Goal: Task Accomplishment & Management: Manage account settings

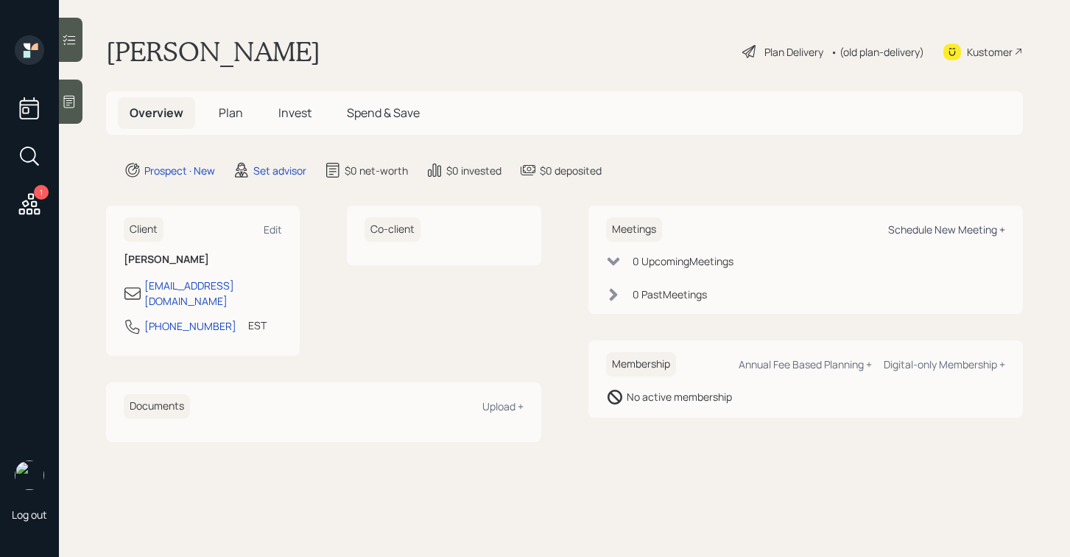
click at [934, 230] on div "Schedule New Meeting +" at bounding box center [946, 229] width 117 height 14
select select "round-[PERSON_NAME]"
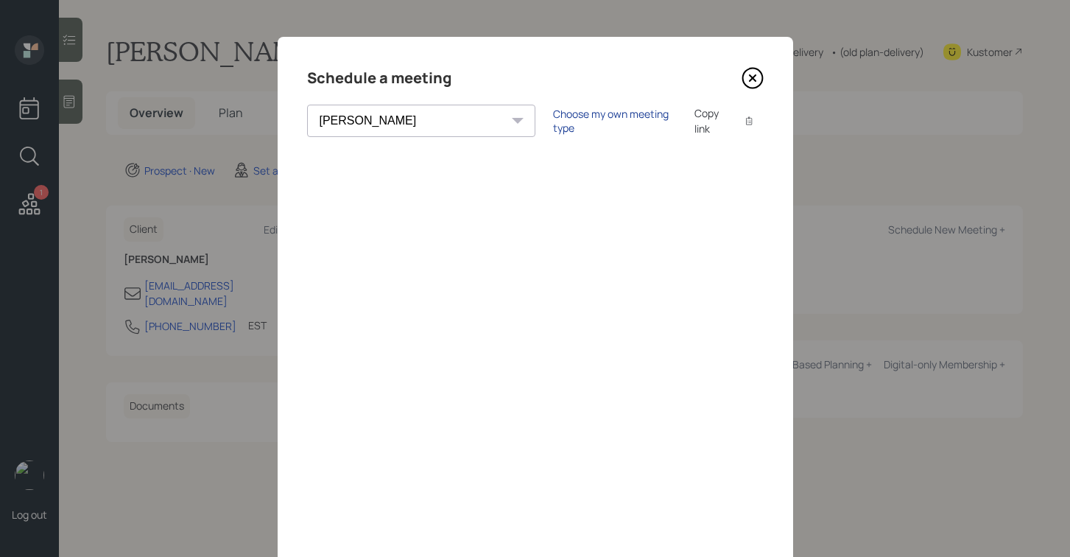
click at [553, 118] on div "Choose my own meeting type" at bounding box center [615, 121] width 124 height 28
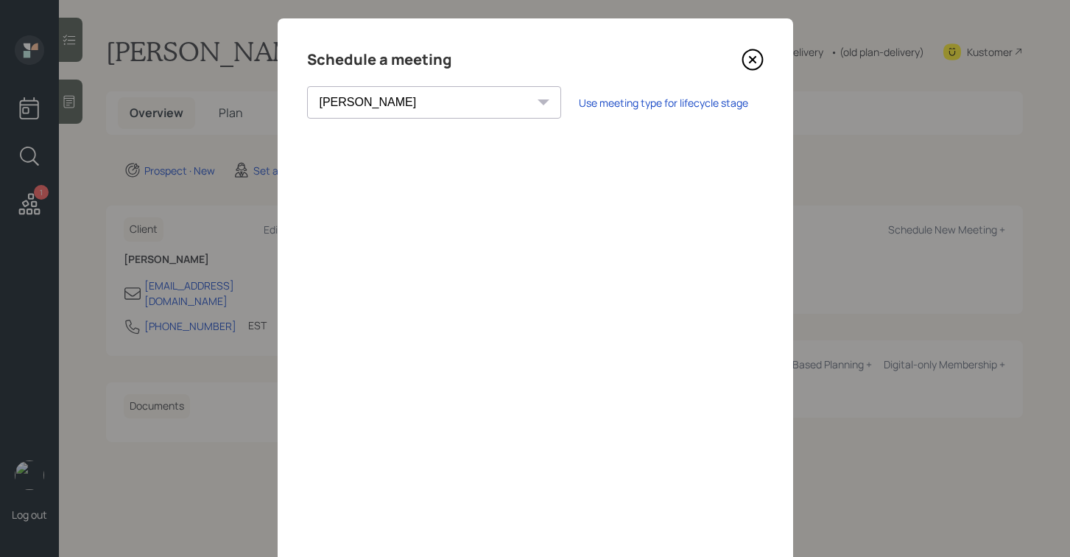
scroll to position [29, 0]
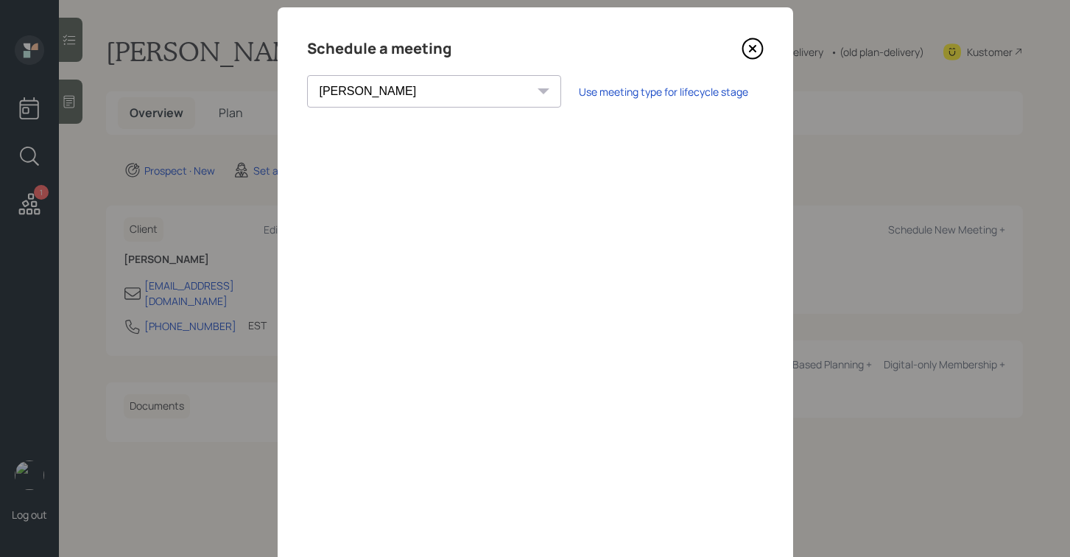
click at [765, 54] on div "Schedule a meeting [PERSON_NAME] [PERSON_NAME] [PERSON_NAME] [PERSON_NAME] [PER…" at bounding box center [535, 301] width 515 height 589
click at [747, 42] on icon at bounding box center [752, 49] width 22 height 22
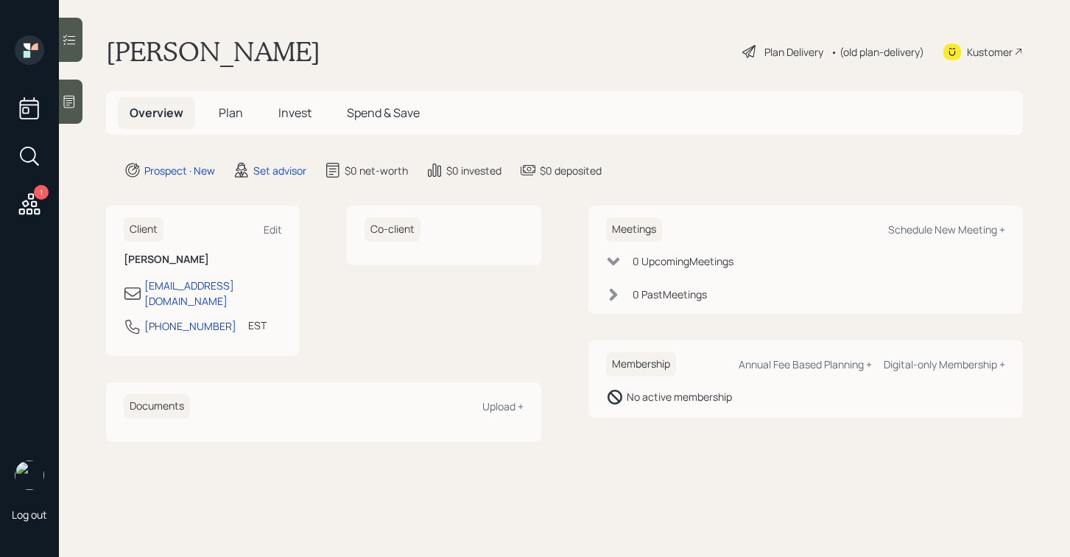
click at [65, 110] on div at bounding box center [71, 102] width 24 height 44
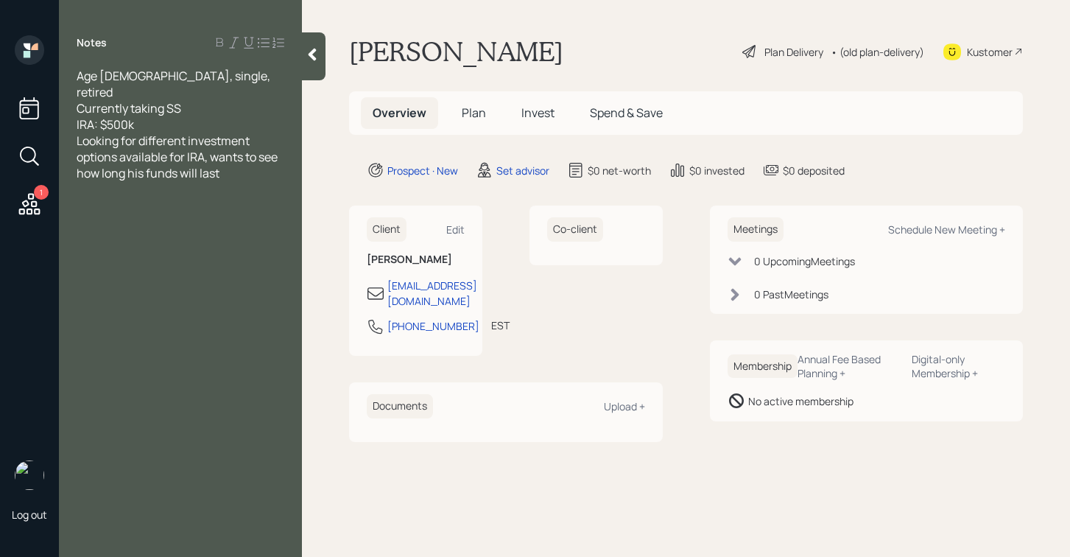
click at [230, 116] on div "IRA: $500k" at bounding box center [181, 124] width 208 height 16
click at [233, 177] on div "Looking for different investment options available for IRA, wants to see how lo…" at bounding box center [181, 173] width 208 height 49
click at [314, 62] on div at bounding box center [314, 56] width 24 height 48
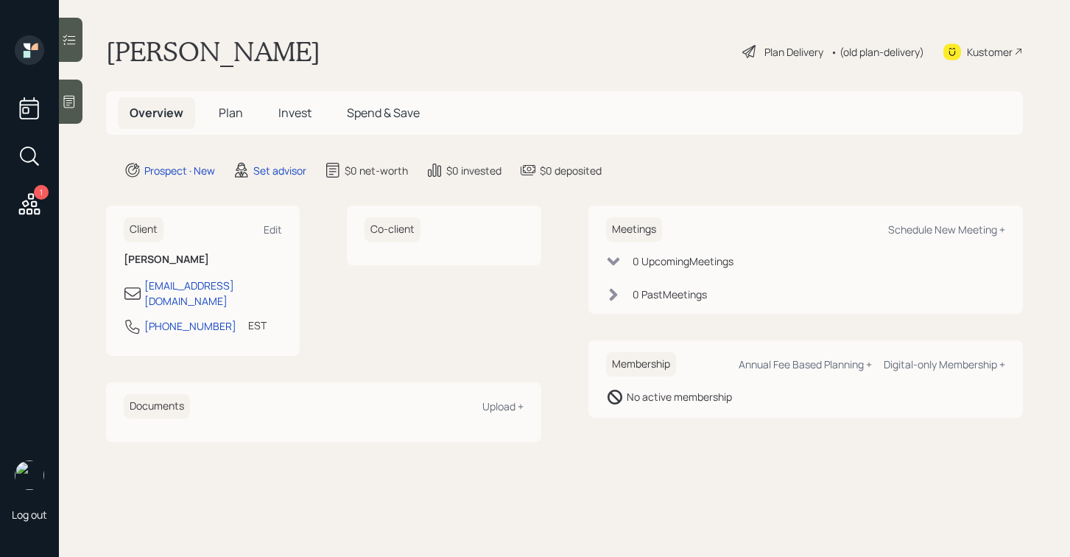
click at [80, 111] on div at bounding box center [71, 102] width 24 height 44
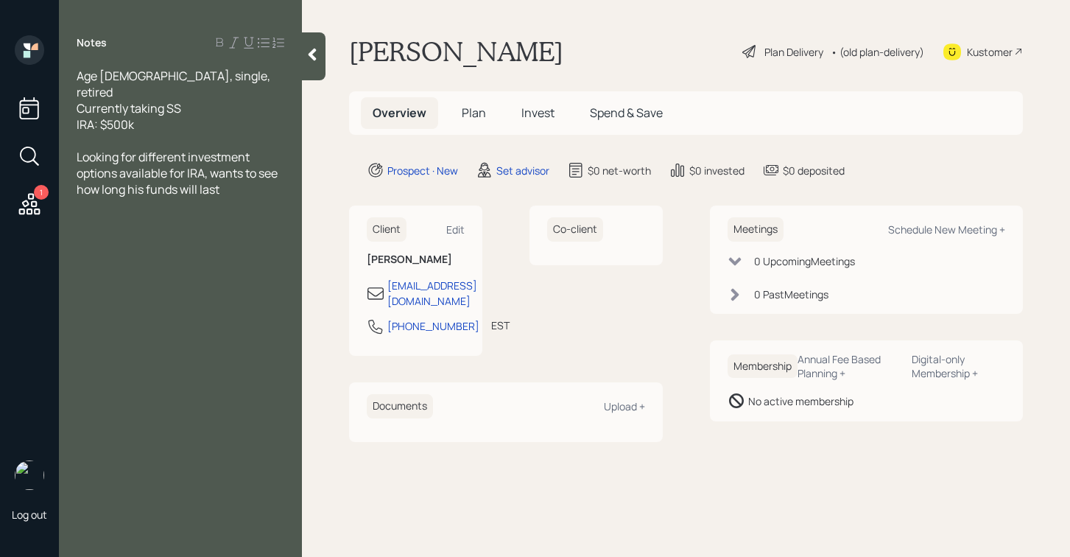
click at [316, 54] on icon at bounding box center [312, 54] width 15 height 15
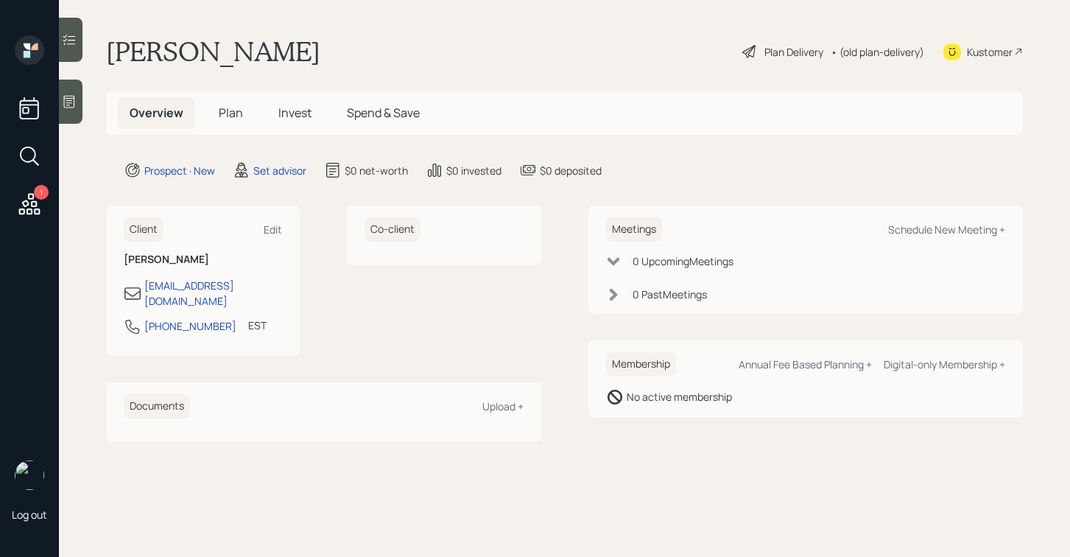
click at [60, 99] on div at bounding box center [71, 102] width 24 height 44
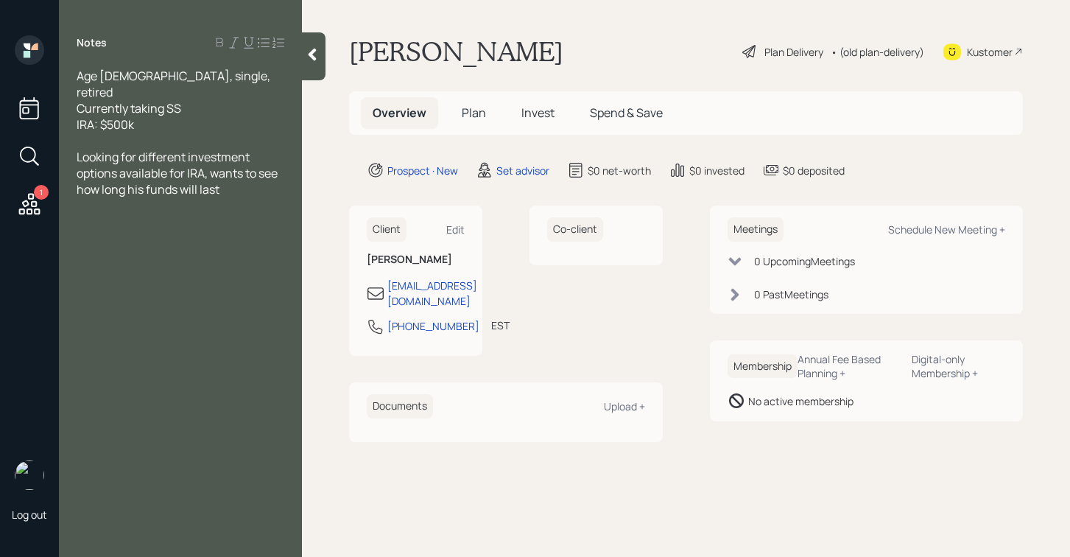
click at [314, 57] on icon at bounding box center [313, 55] width 8 height 13
